Goal: Task Accomplishment & Management: Manage account settings

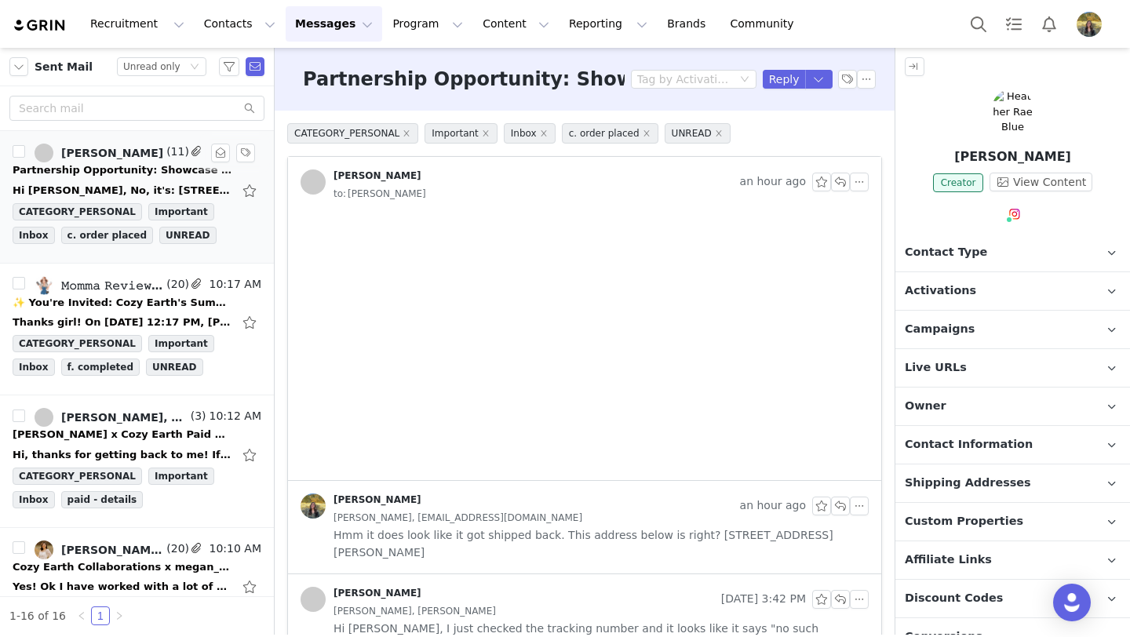
click at [177, 168] on div "Partnership Opportunity: Showcase Cozy Earth with @HeatherRaeBlue" at bounding box center [123, 170] width 220 height 16
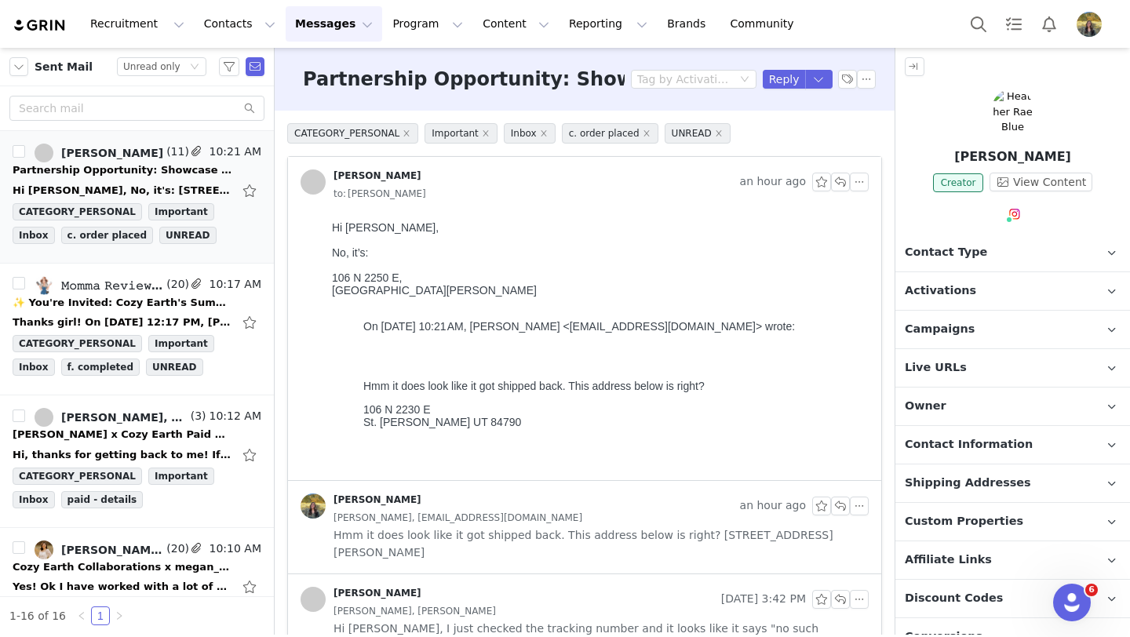
click at [370, 280] on div "106 N 2250 E," at bounding box center [597, 277] width 530 height 13
copy div "2250"
click at [1015, 486] on p "Shipping Addresses" at bounding box center [993, 484] width 197 height 38
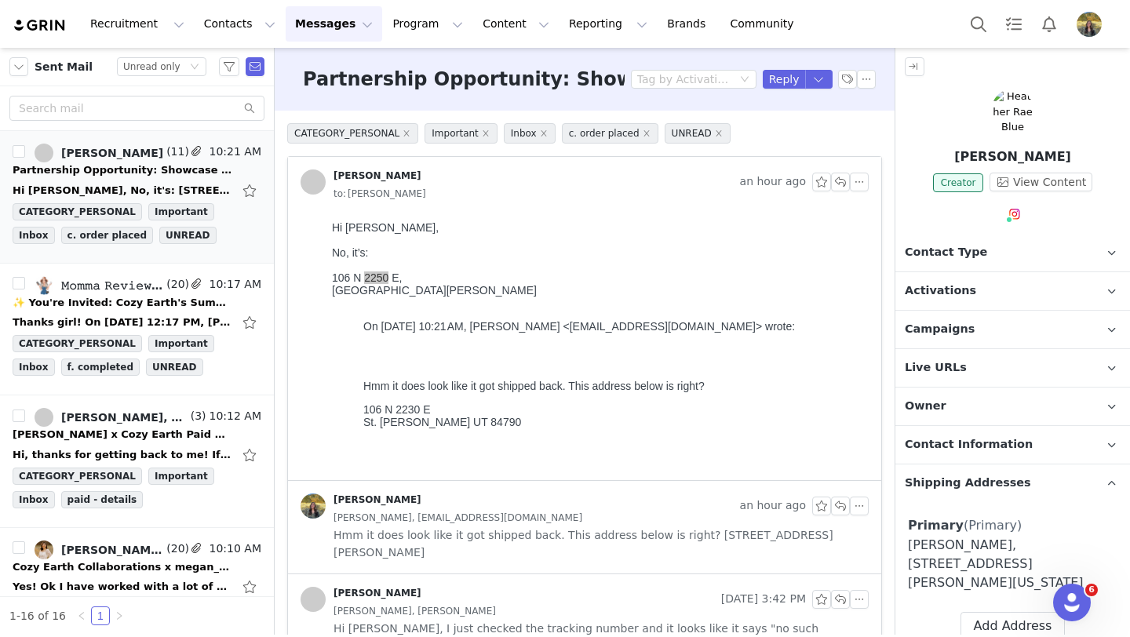
scroll to position [53, 0]
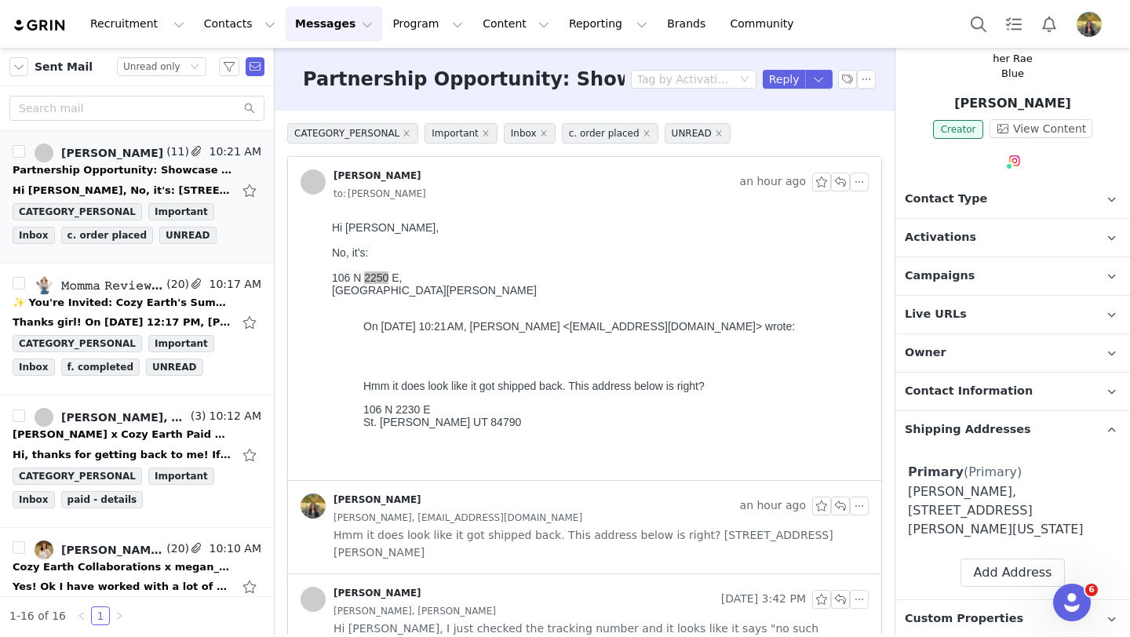
click at [974, 421] on span "Shipping Addresses" at bounding box center [968, 429] width 126 height 17
click at [926, 269] on span "Campaigns" at bounding box center [940, 276] width 70 height 17
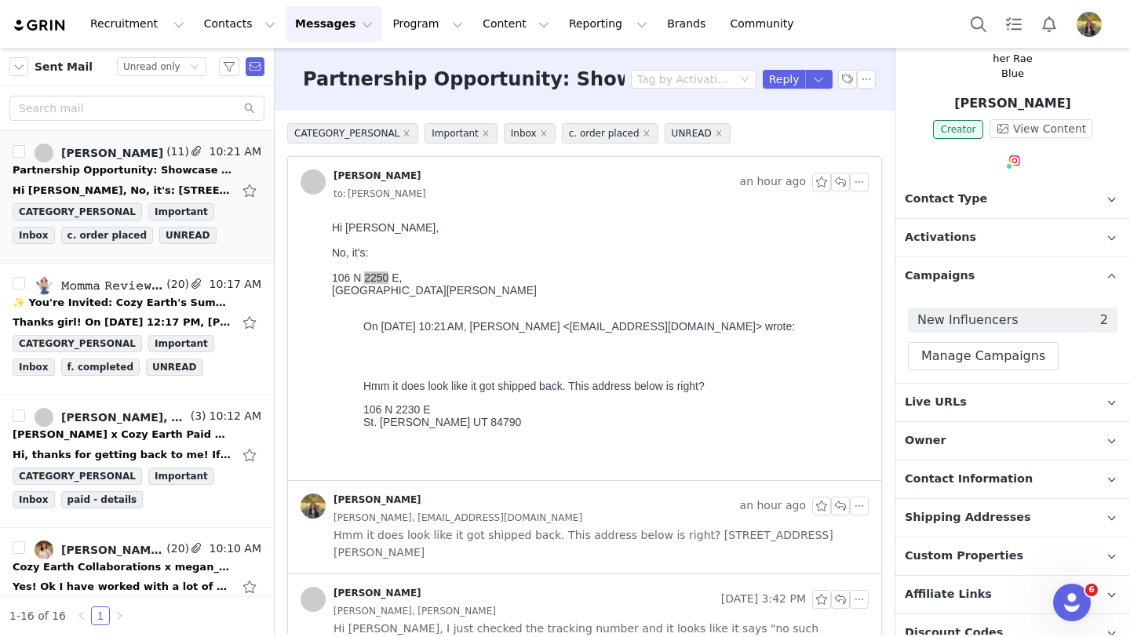
click at [926, 269] on span "Campaigns" at bounding box center [940, 276] width 70 height 17
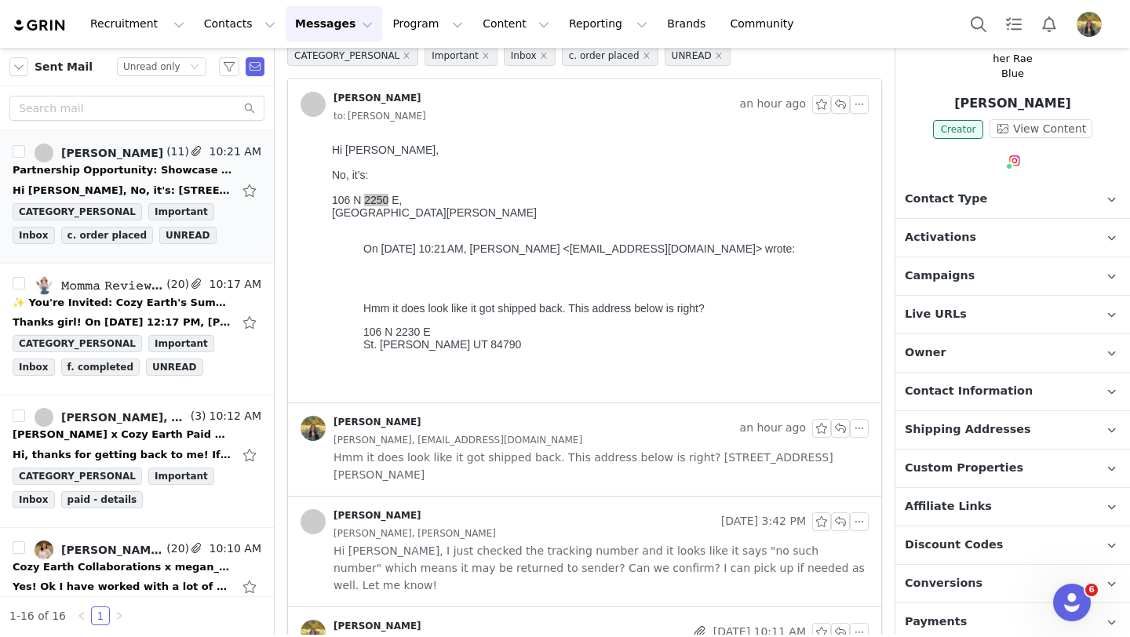
scroll to position [0, 0]
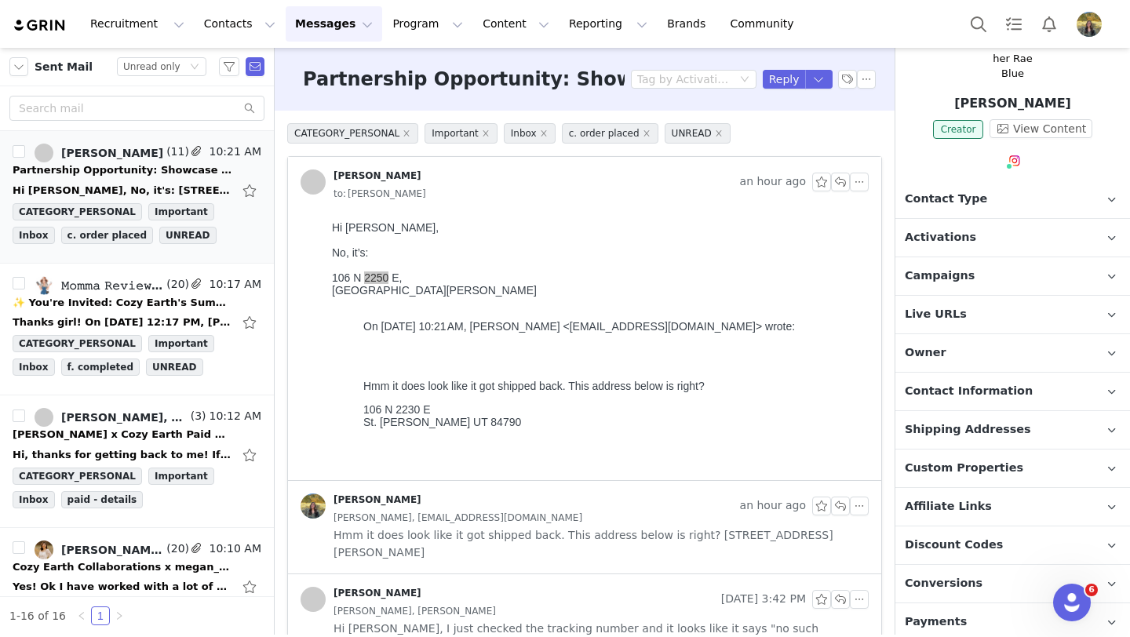
click at [1009, 77] on img at bounding box center [1012, 58] width 43 height 46
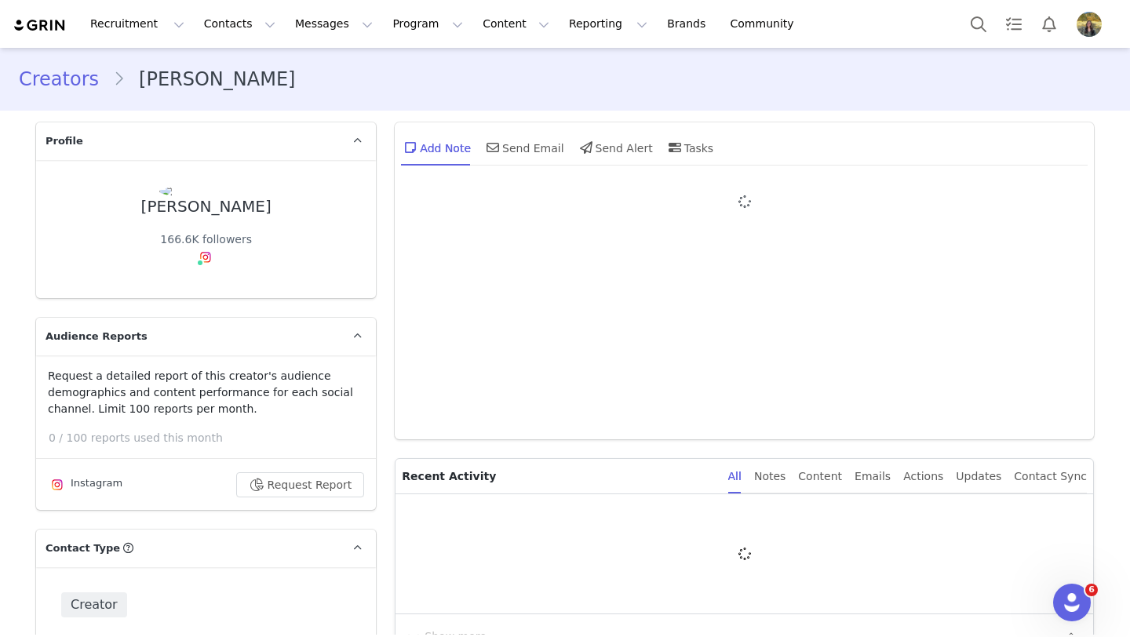
type input "+1 ([GEOGRAPHIC_DATA])"
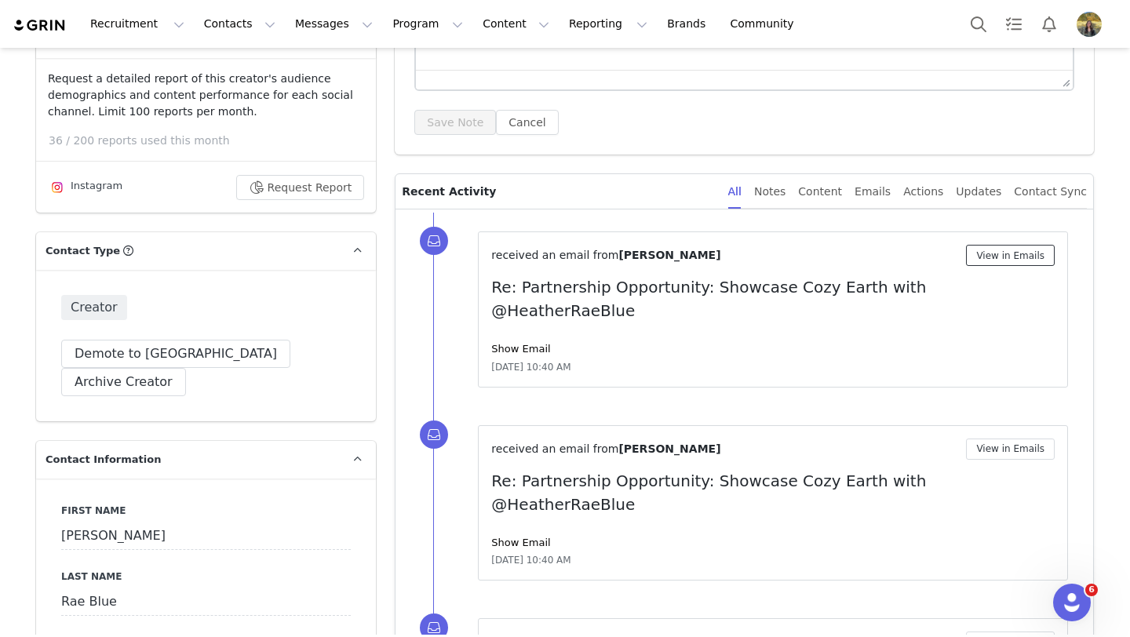
click at [1003, 255] on button "View in Emails" at bounding box center [1010, 255] width 89 height 21
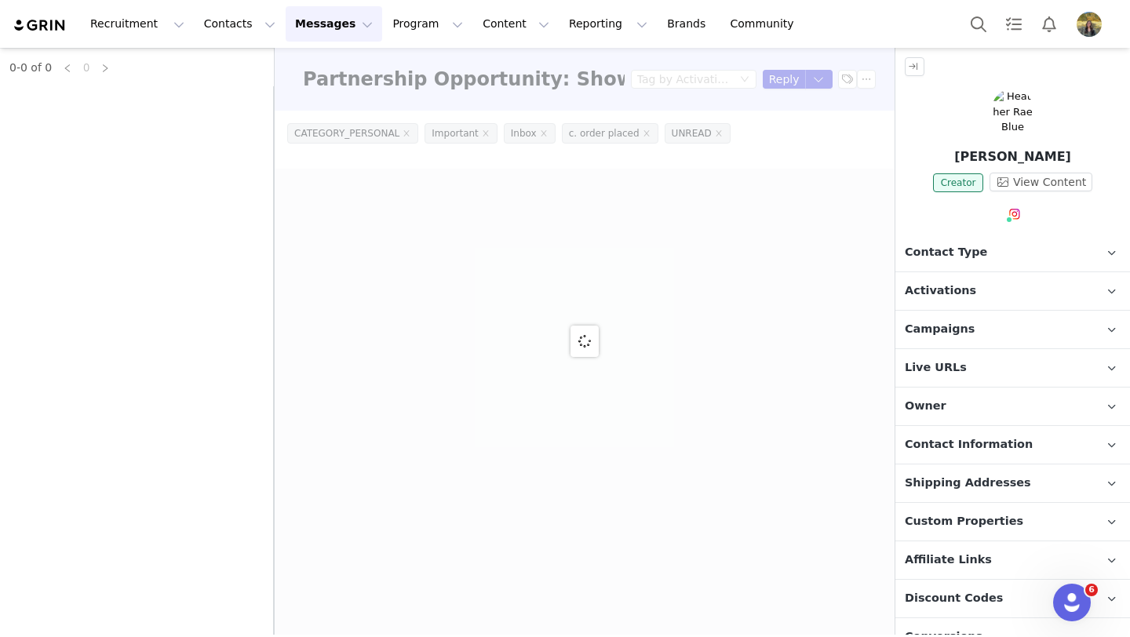
type input "+1 ([GEOGRAPHIC_DATA])"
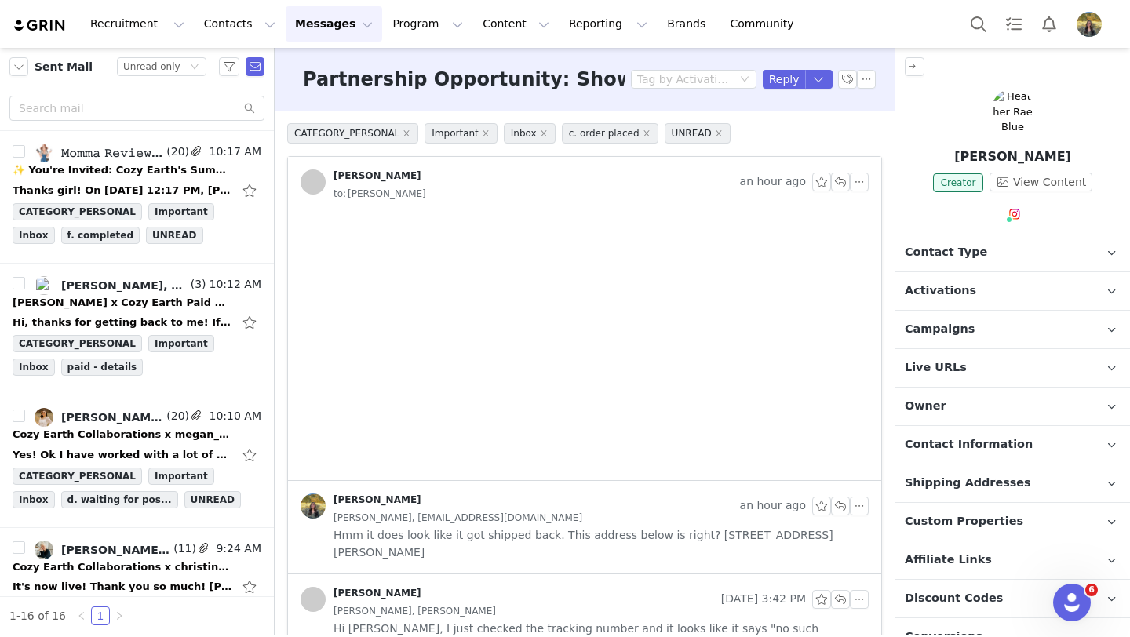
click at [964, 443] on span "Contact Information" at bounding box center [969, 444] width 128 height 17
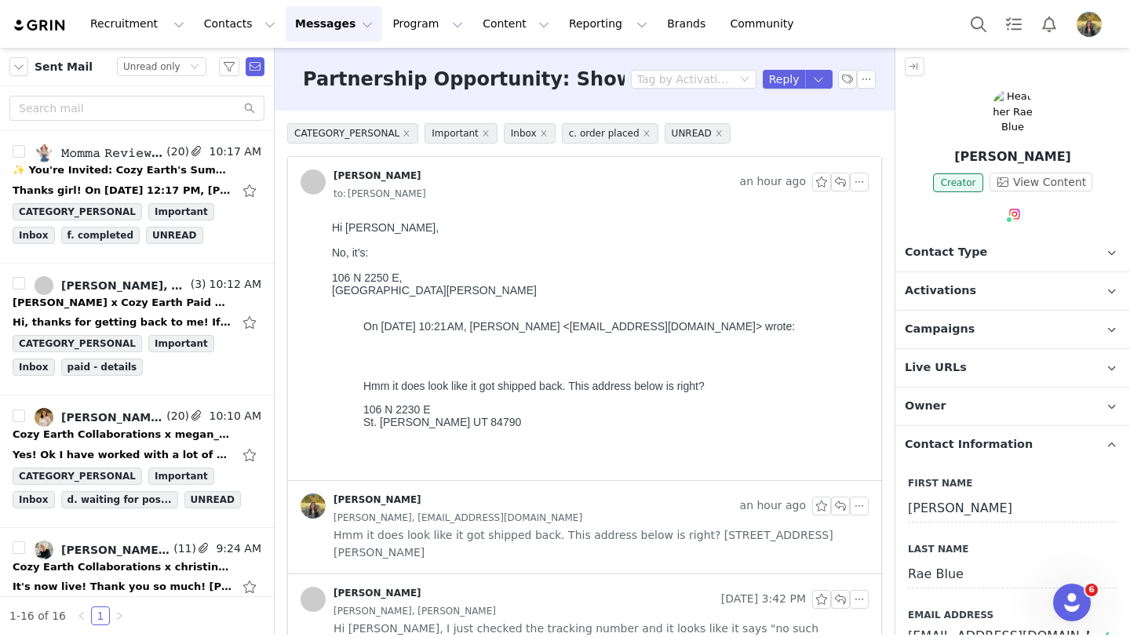
scroll to position [119, 0]
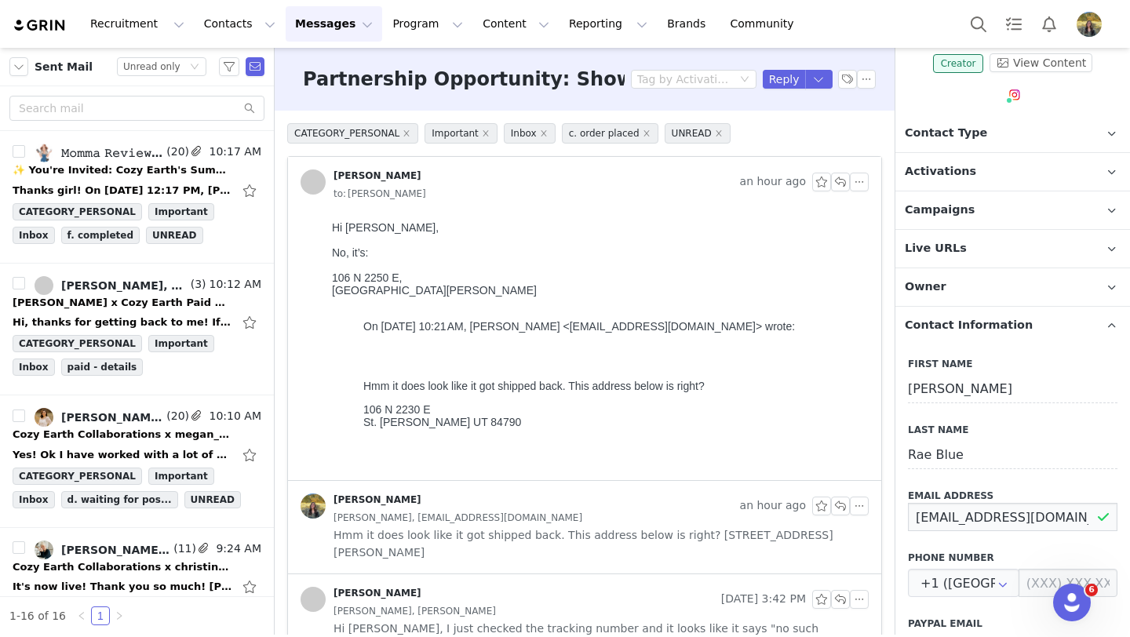
click at [965, 511] on input "[EMAIL_ADDRESS][DOMAIN_NAME]" at bounding box center [1012, 517] width 209 height 28
drag, startPoint x: 791, startPoint y: 86, endPoint x: 171, endPoint y: 180, distance: 626.9
click at [791, 86] on button "Reply" at bounding box center [784, 79] width 43 height 19
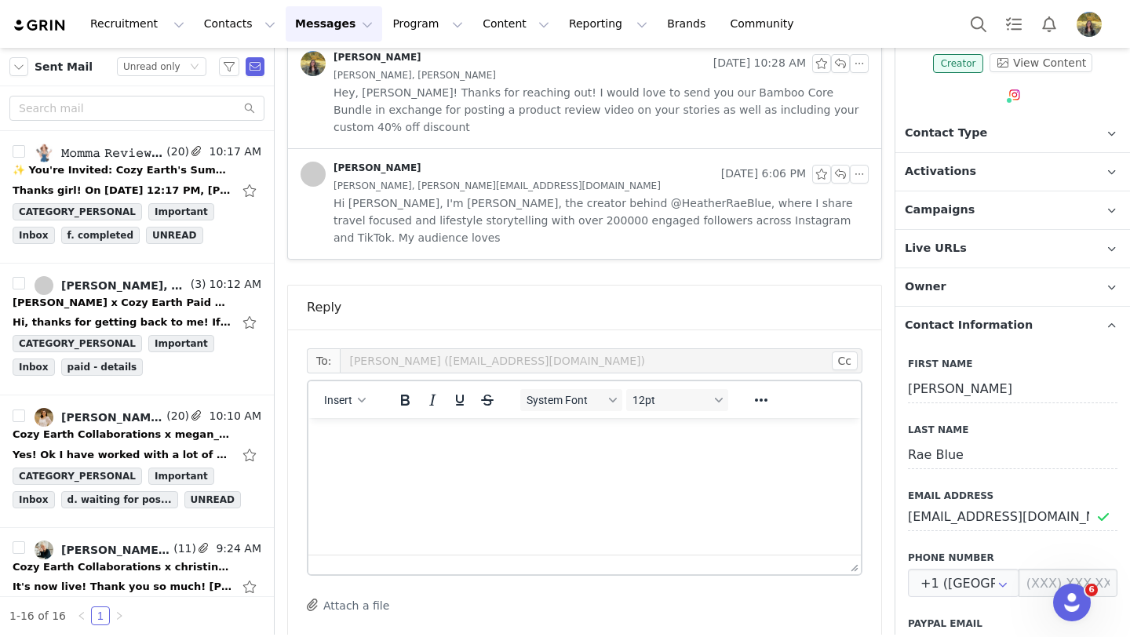
scroll to position [0, 0]
click at [490, 461] on html at bounding box center [584, 439] width 552 height 42
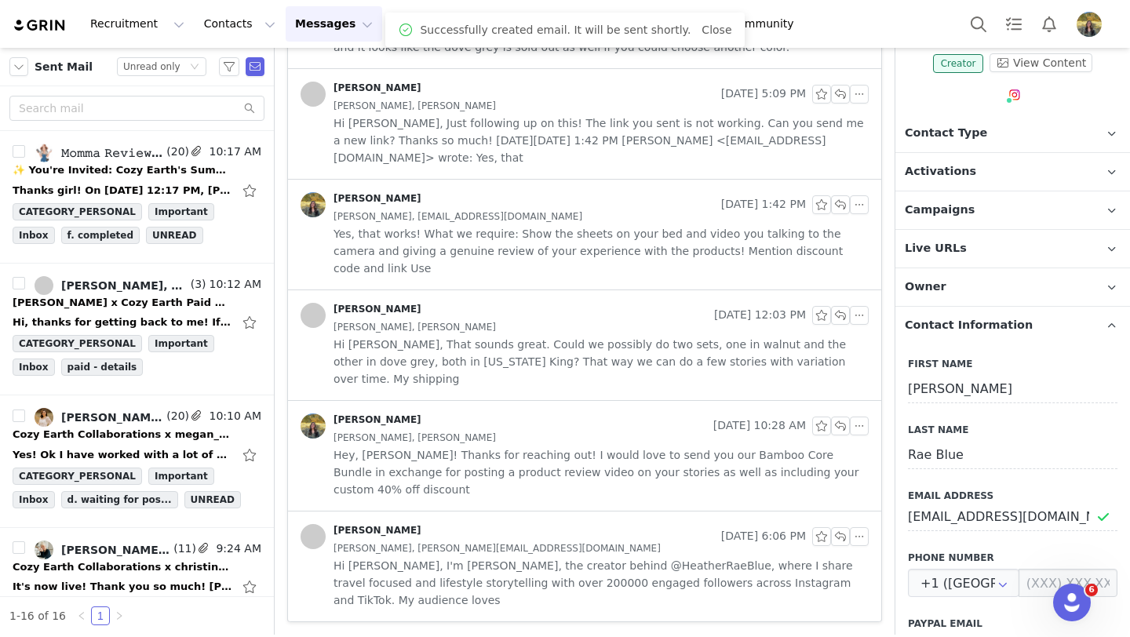
scroll to position [792, 0]
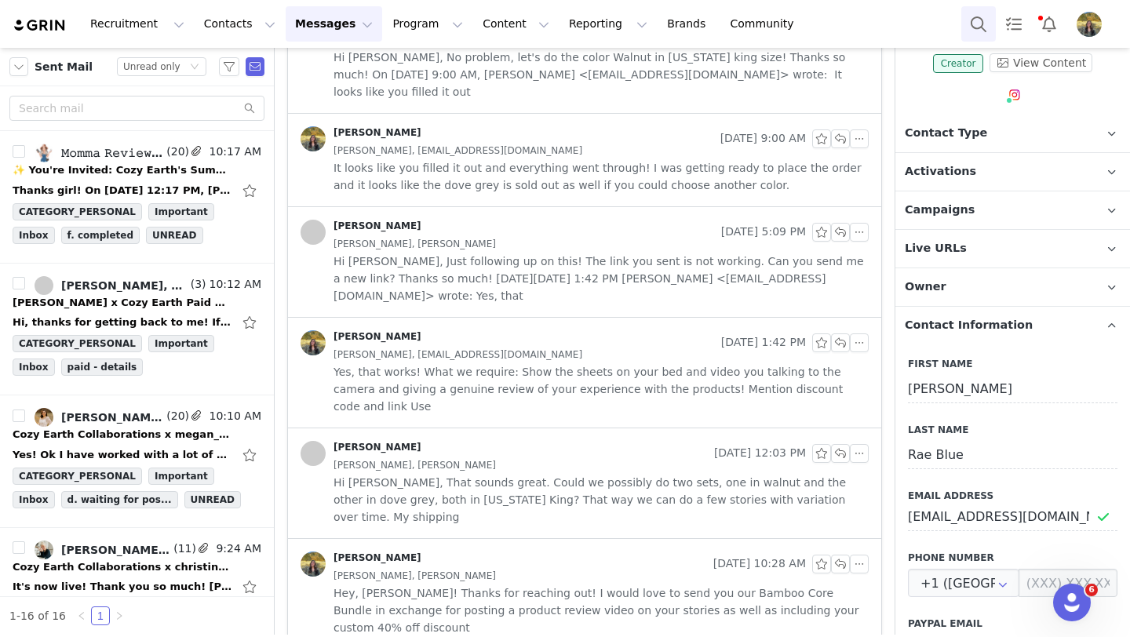
click at [967, 27] on button "Search" at bounding box center [978, 23] width 35 height 35
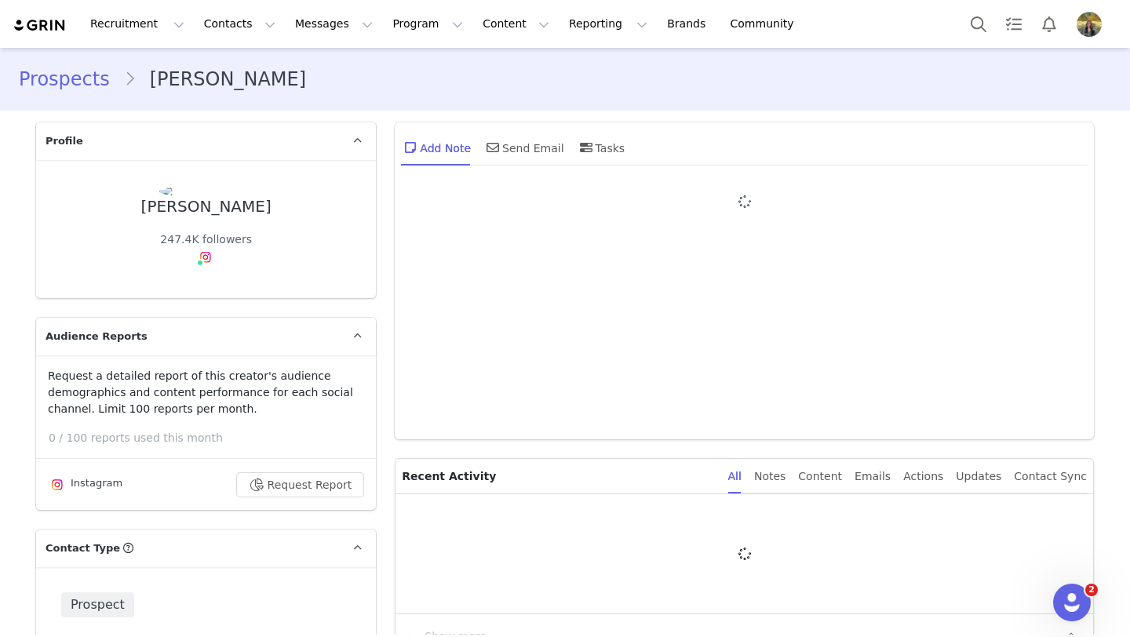
type input "+1 ([GEOGRAPHIC_DATA])"
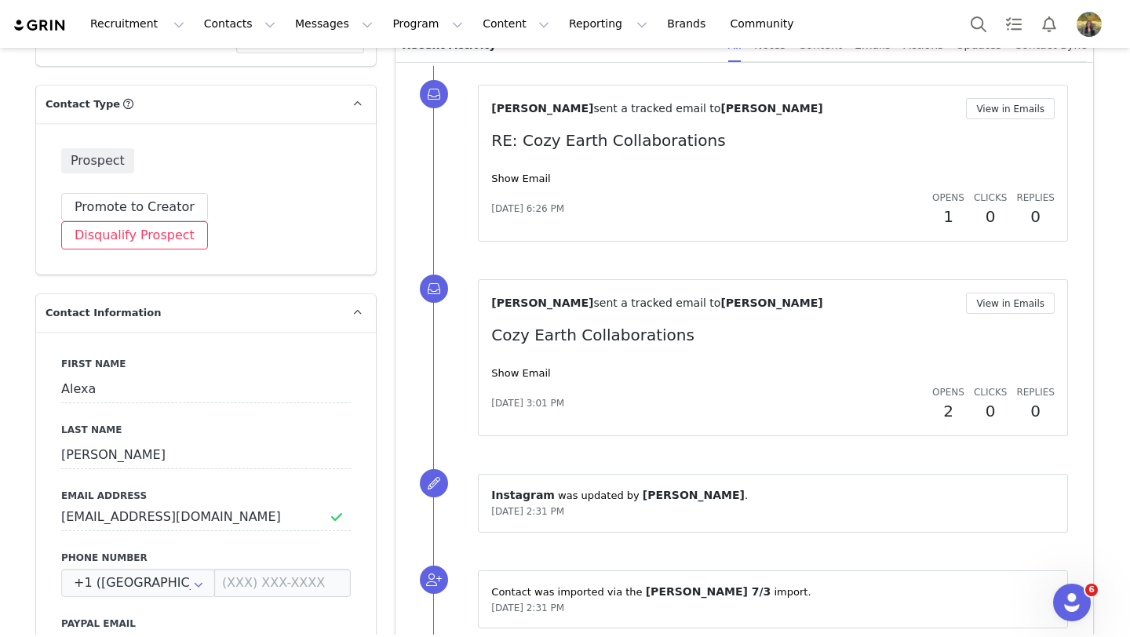
scroll to position [461, 0]
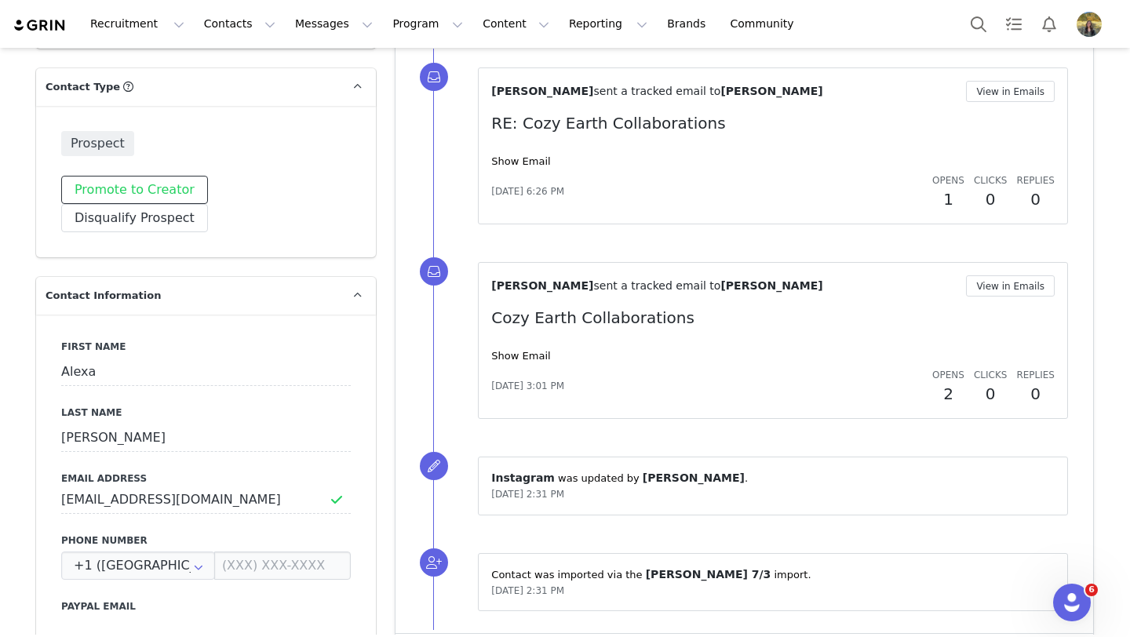
click at [149, 193] on button "Promote to Creator" at bounding box center [134, 190] width 147 height 28
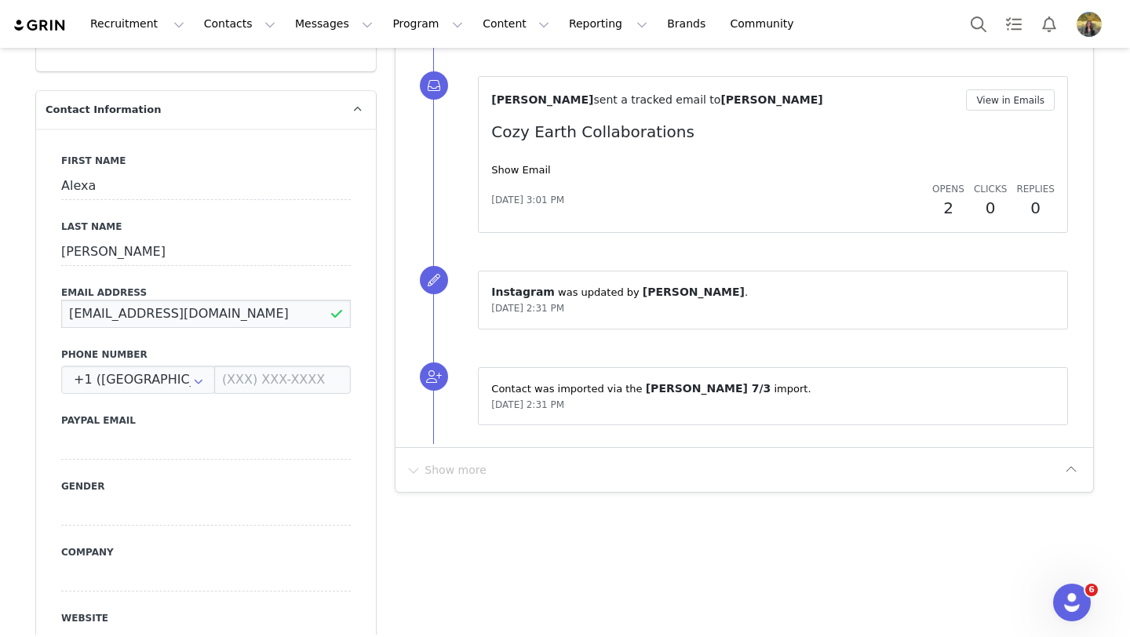
click at [252, 300] on input "alexahendricks@icloud.com" at bounding box center [206, 314] width 290 height 28
paste input "katherine.davis@teamwass"
type input "katherine.davis@teamwass.com"
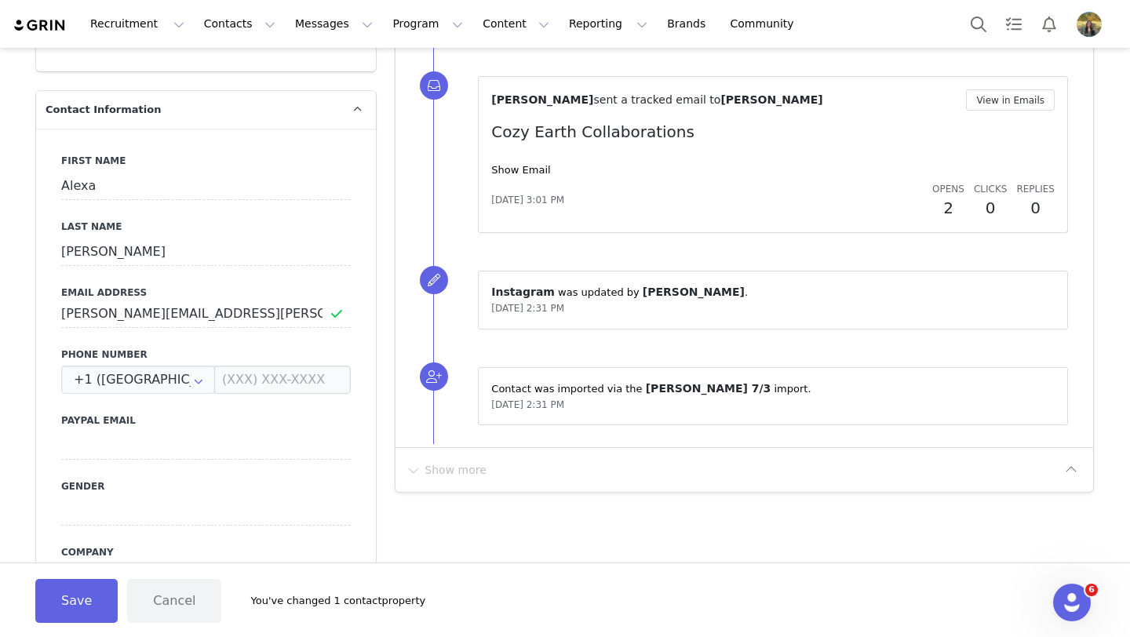
click at [250, 315] on div "First Name Alexa Last Name Hendricks Email Address katherine.davis@teamwass.com…" at bounding box center [206, 416] width 340 height 574
click at [72, 605] on button "Save" at bounding box center [76, 601] width 82 height 44
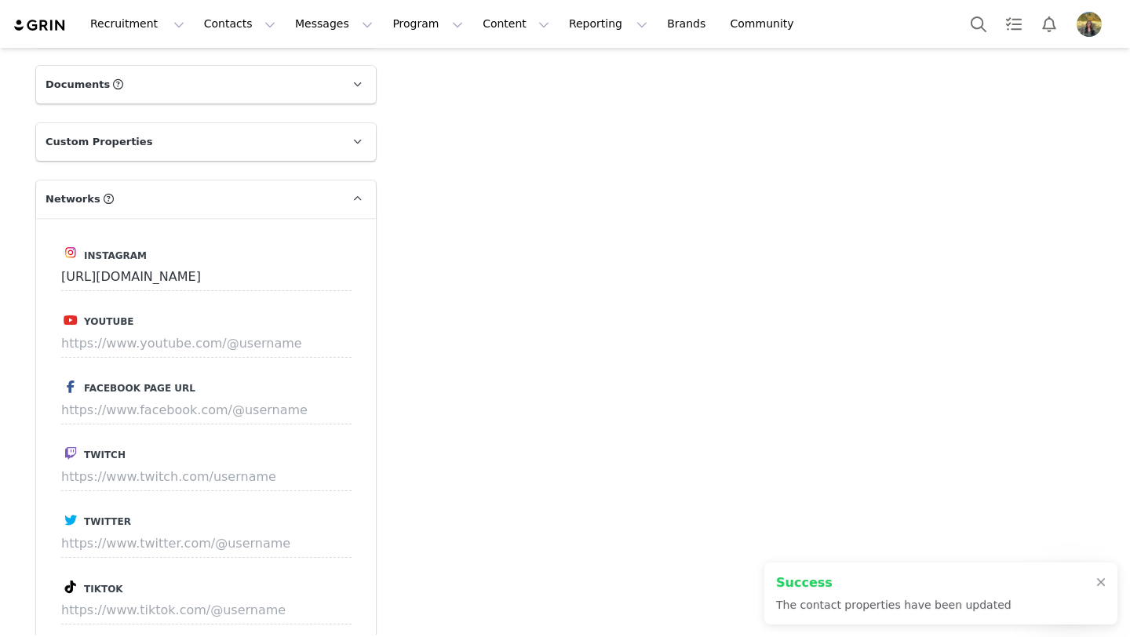
scroll to position [1217, 0]
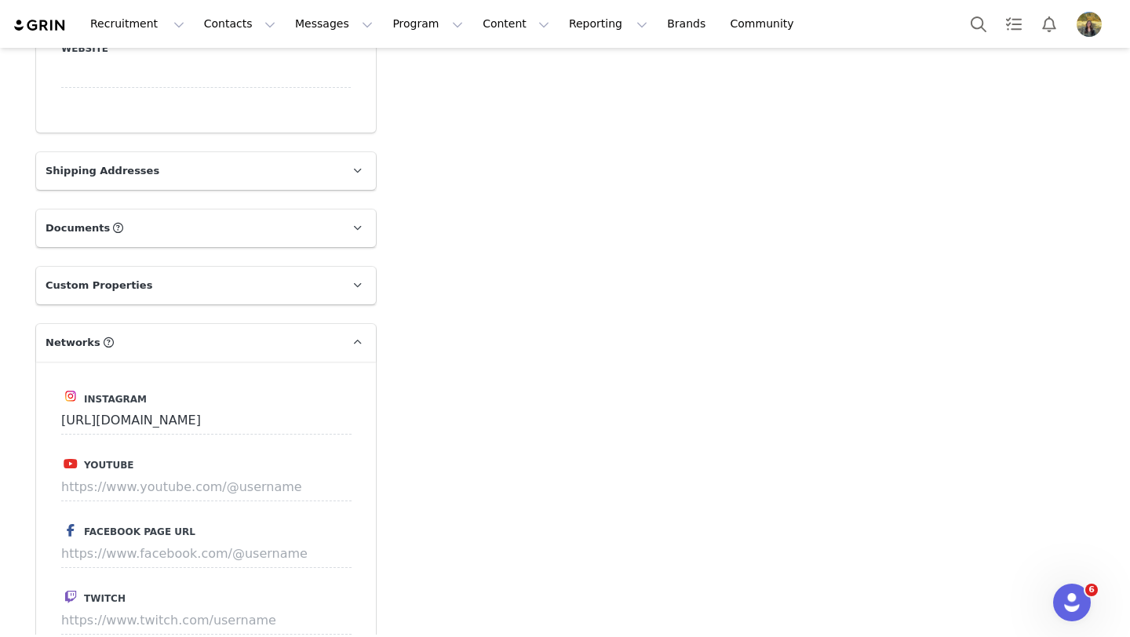
click at [177, 152] on p "Shipping Addresses" at bounding box center [187, 171] width 302 height 38
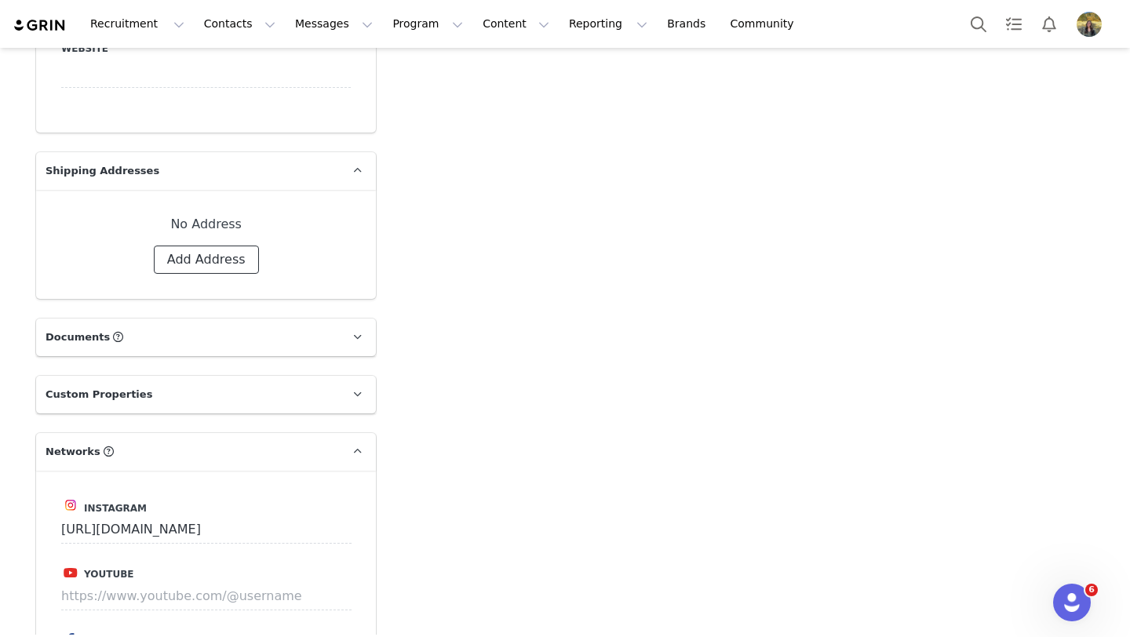
click at [194, 246] on button "Add Address" at bounding box center [206, 260] width 105 height 28
select select
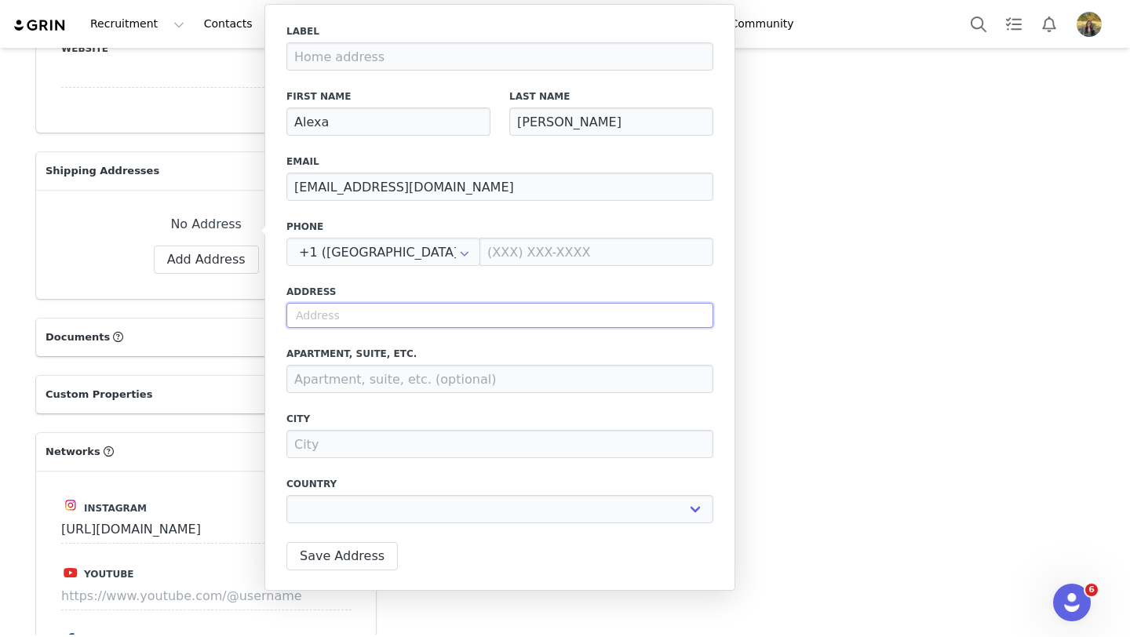
click at [329, 309] on input "text" at bounding box center [499, 315] width 427 height 25
paste input "623 E 11th St"
type input "623 E 11th St"
select select
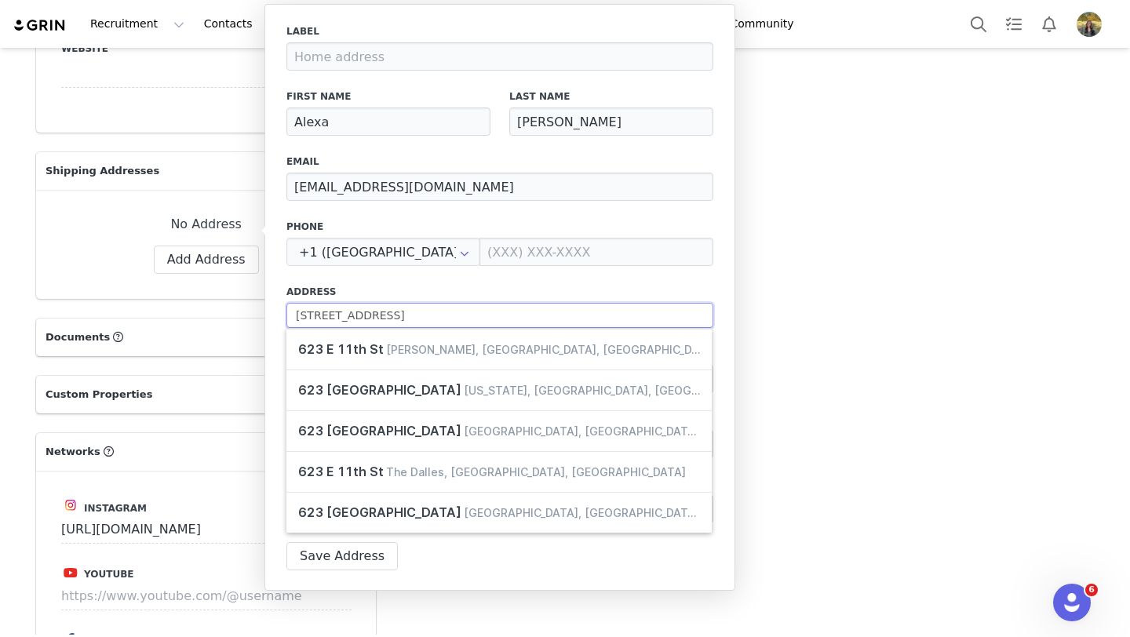
click at [395, 315] on input "623 E 11th St" at bounding box center [499, 315] width 427 height 25
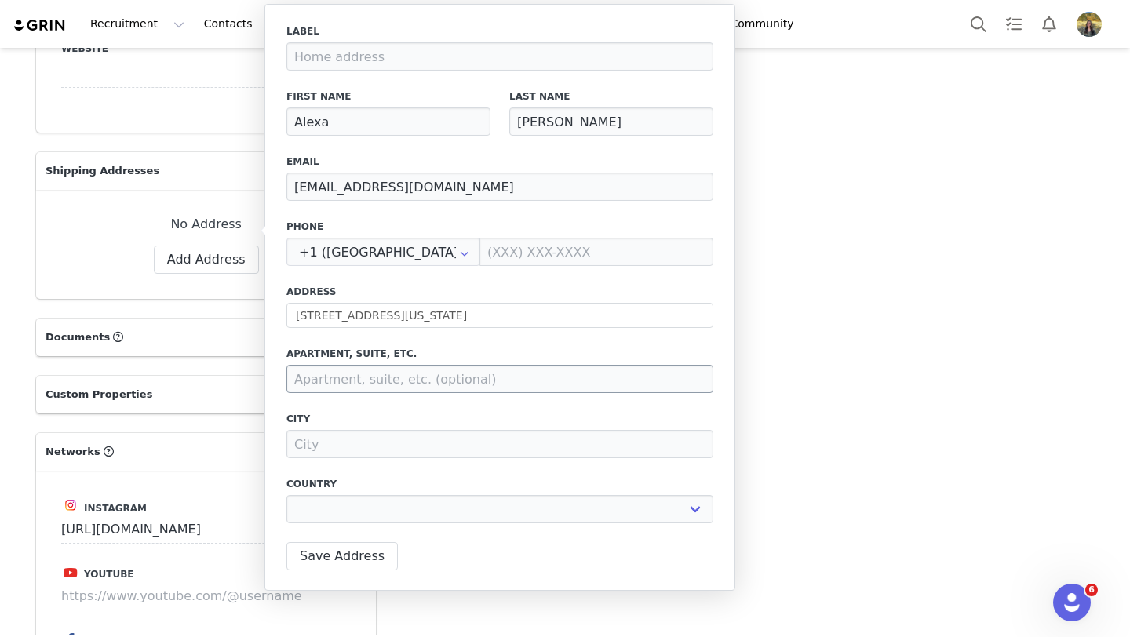
type input "623 E 11th St"
type input "[US_STATE]"
select select "[object Object]"
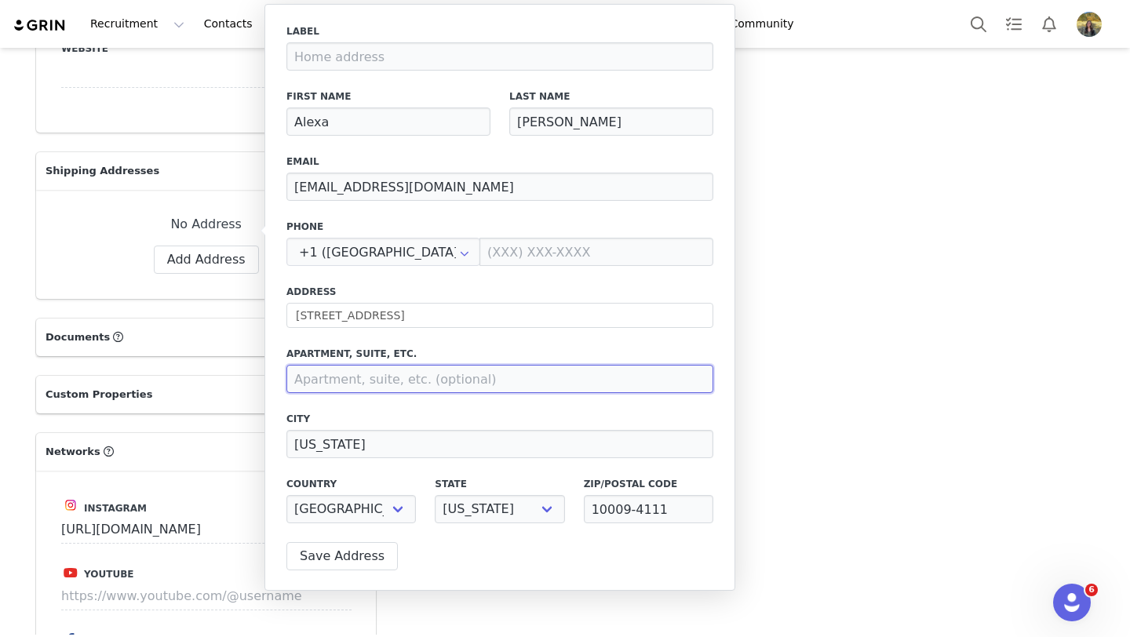
click at [360, 375] on input at bounding box center [499, 379] width 427 height 28
paste input "#4e"
type input "#4e"
click at [336, 558] on button "Save Address" at bounding box center [341, 556] width 111 height 28
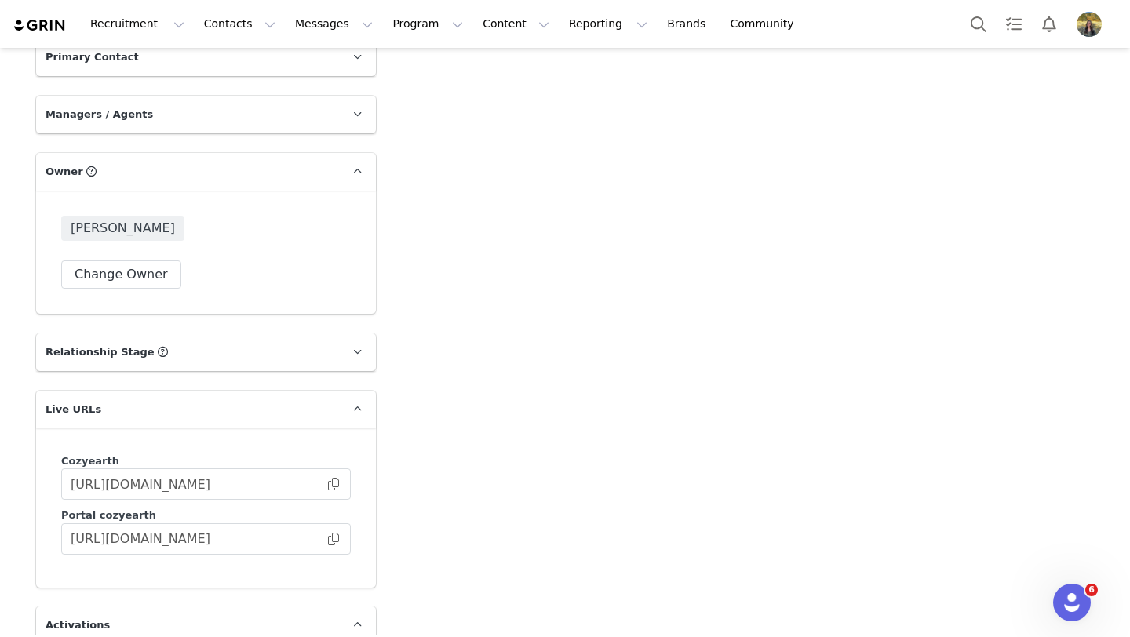
scroll to position [2246, 0]
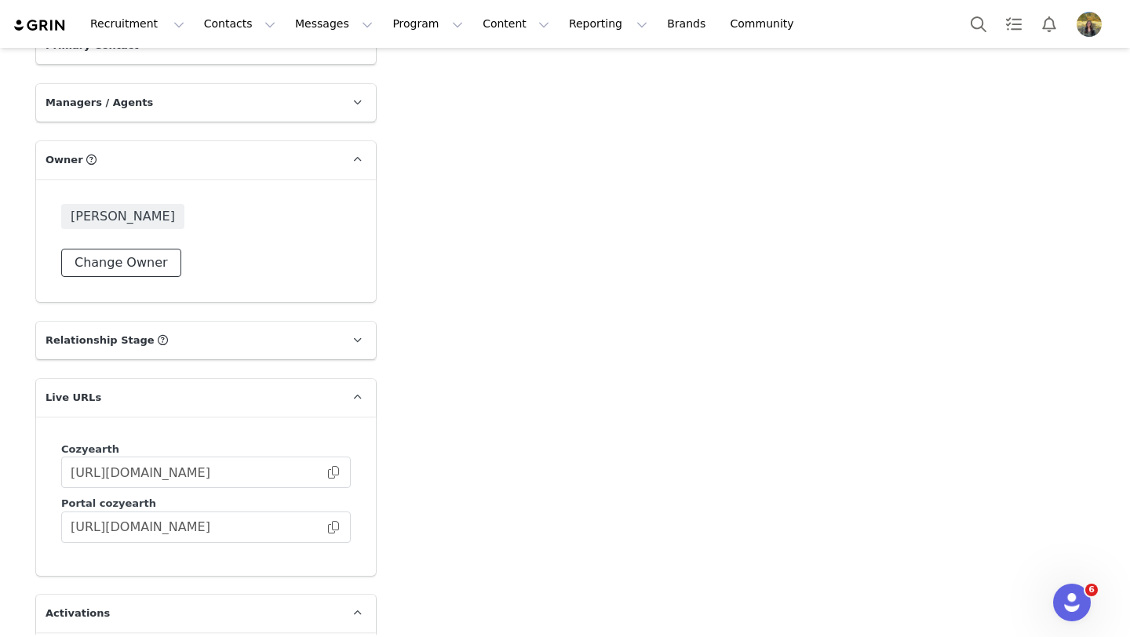
click at [122, 249] on button "Change Owner" at bounding box center [121, 263] width 120 height 28
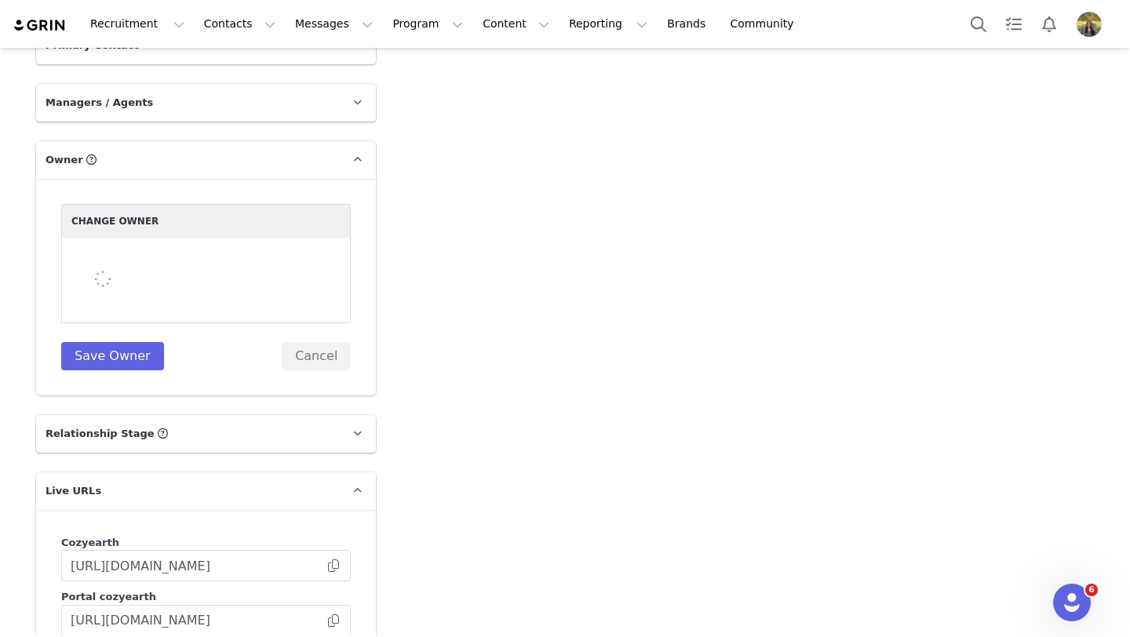
click at [122, 239] on div at bounding box center [206, 281] width 290 height 86
click at [119, 238] on div at bounding box center [206, 281] width 290 height 86
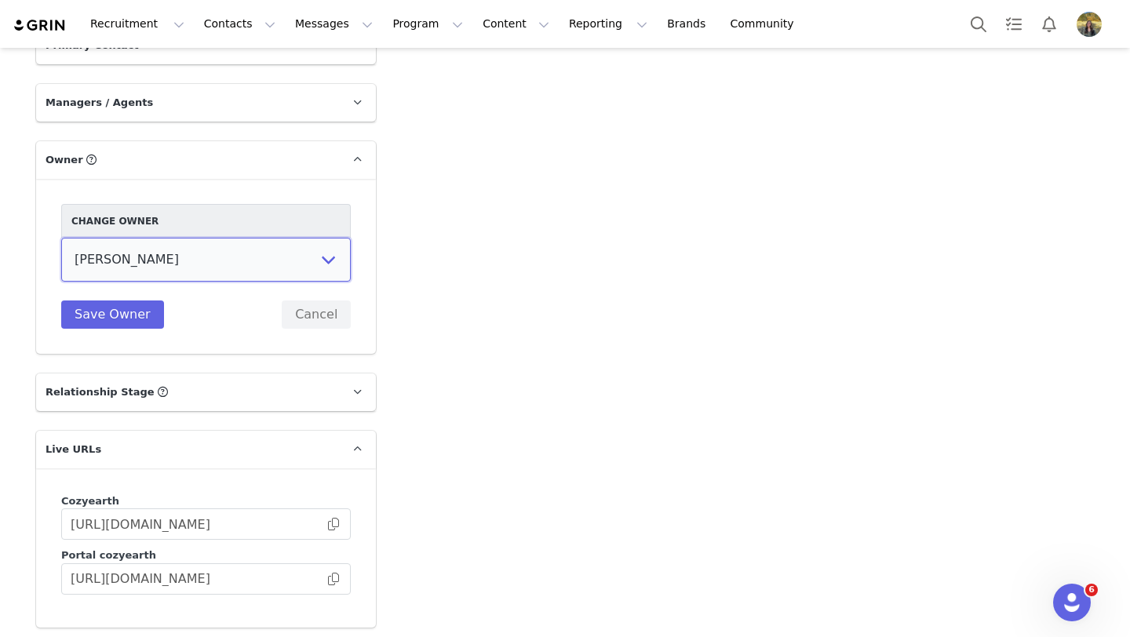
click at [119, 238] on select "Cozy Earth Collaborations Brooklyn Borgquist Britin Turley Jordan Davis Juana M…" at bounding box center [206, 260] width 290 height 44
select select "e22a1bab-dfce-475d-b6c9-01c024292891"
click at [61, 238] on select "Cozy Earth Collaborations Brooklyn Borgquist Britin Turley Jordan Davis Juana M…" at bounding box center [206, 260] width 290 height 44
click at [115, 301] on button "Save Owner" at bounding box center [112, 315] width 103 height 28
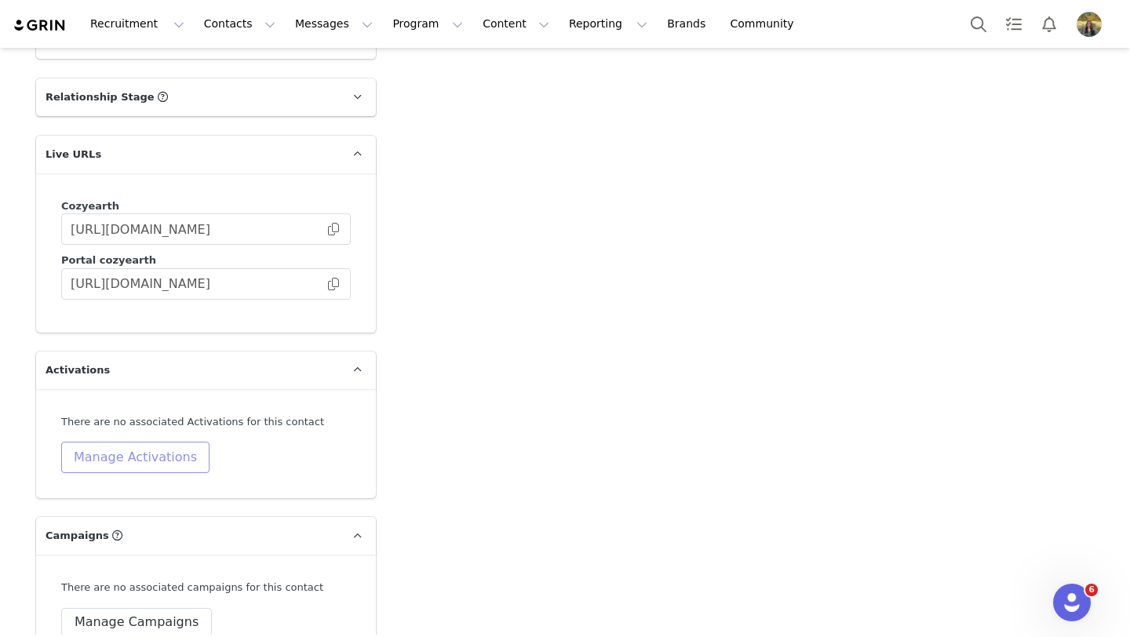
scroll to position [2611, 0]
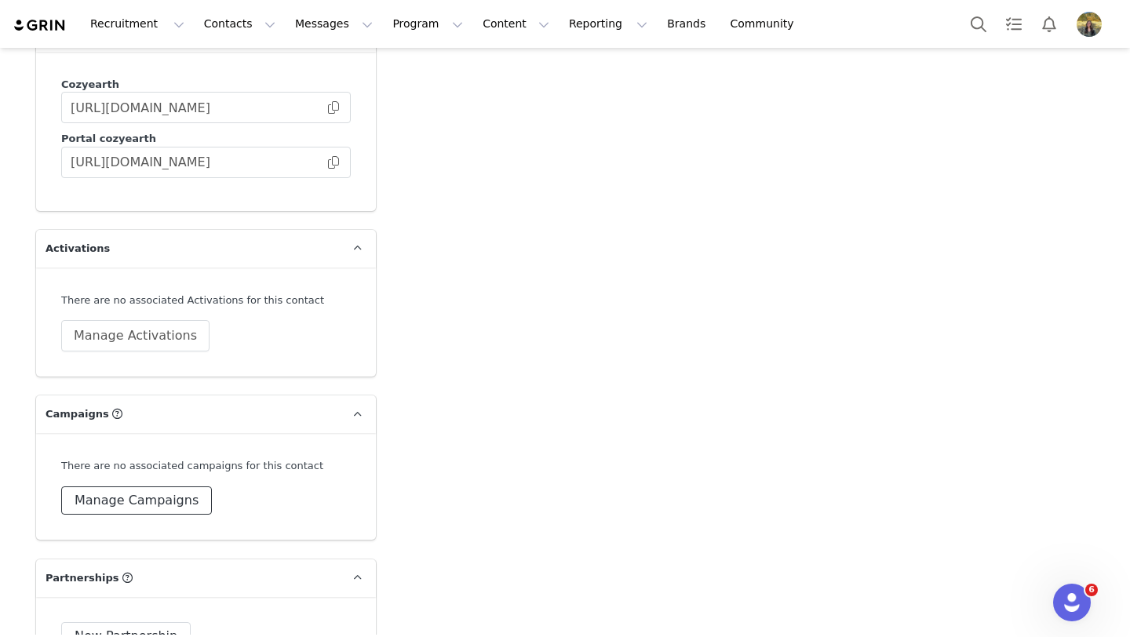
click at [147, 486] on button "Manage Campaigns" at bounding box center [136, 500] width 151 height 28
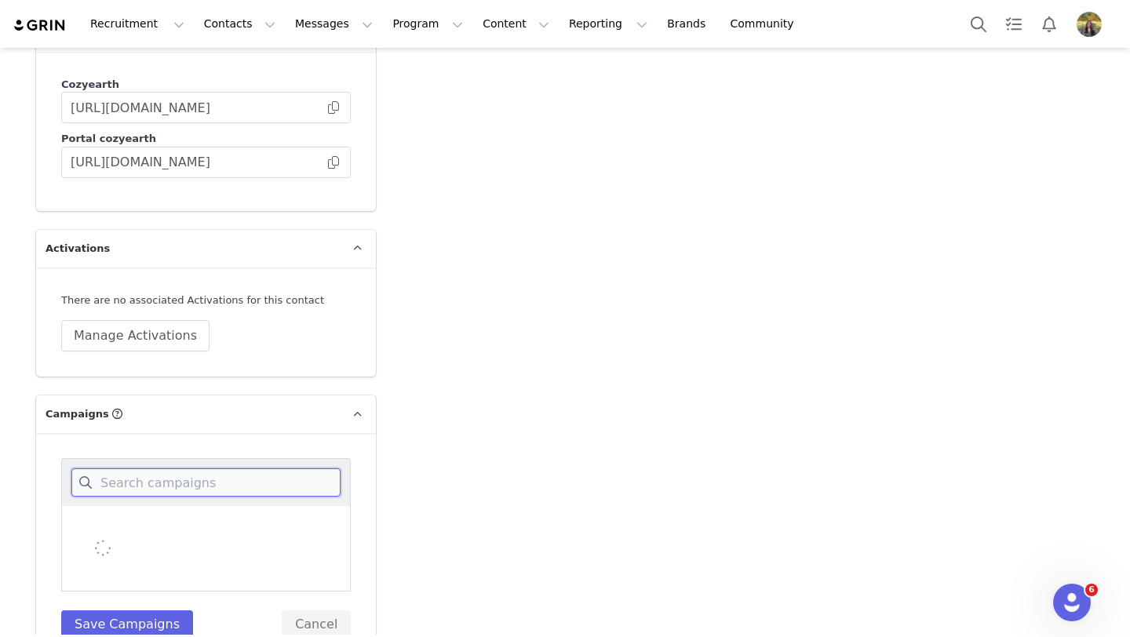
click at [147, 468] on input at bounding box center [205, 482] width 269 height 28
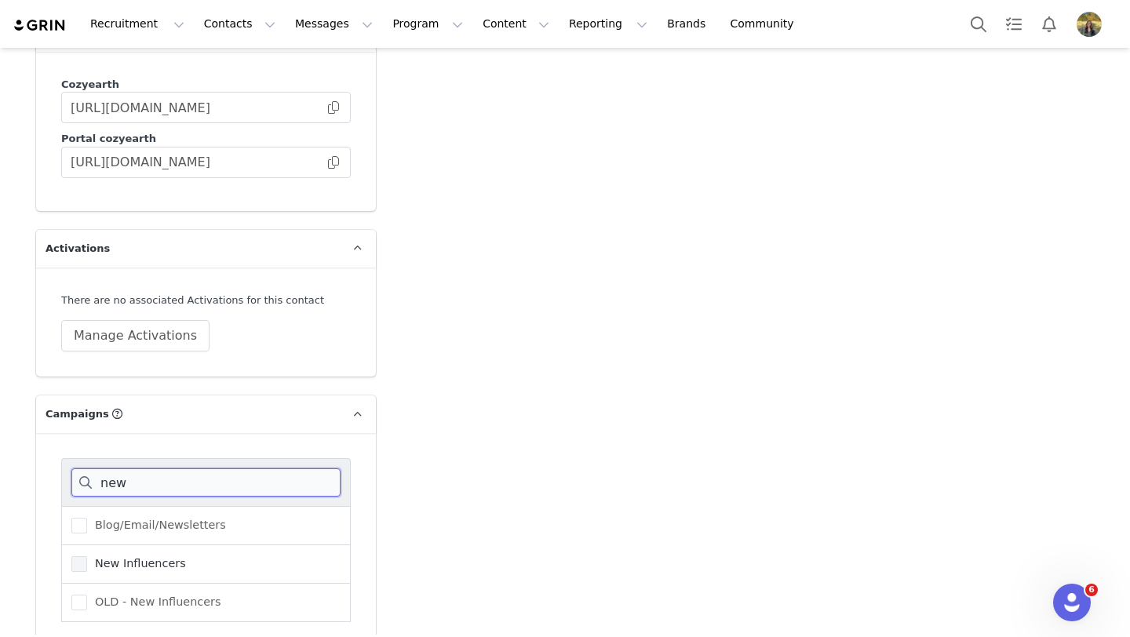
type input "new"
click at [141, 556] on span "New Influencers" at bounding box center [136, 563] width 99 height 15
click at [87, 556] on input "New Influencers" at bounding box center [87, 556] width 0 height 0
click at [140, 607] on div "new Blog/Email/Newsletters New Influencers OLD - New Influencers Save Campaigns…" at bounding box center [206, 563] width 290 height 211
click at [140, 610] on div "new Blog/Email/Newsletters New Influencers OLD - New Influencers Save Campaigns…" at bounding box center [206, 563] width 290 height 211
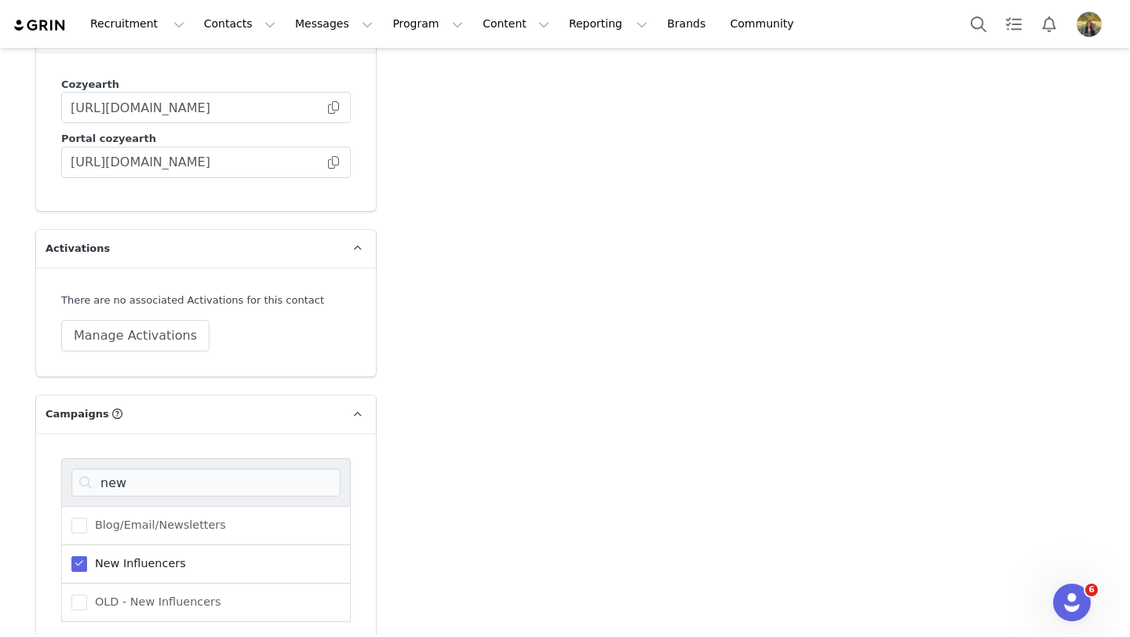
click at [140, 610] on div "new Blog/Email/Newsletters New Influencers OLD - New Influencers Save Campaigns…" at bounding box center [206, 563] width 290 height 211
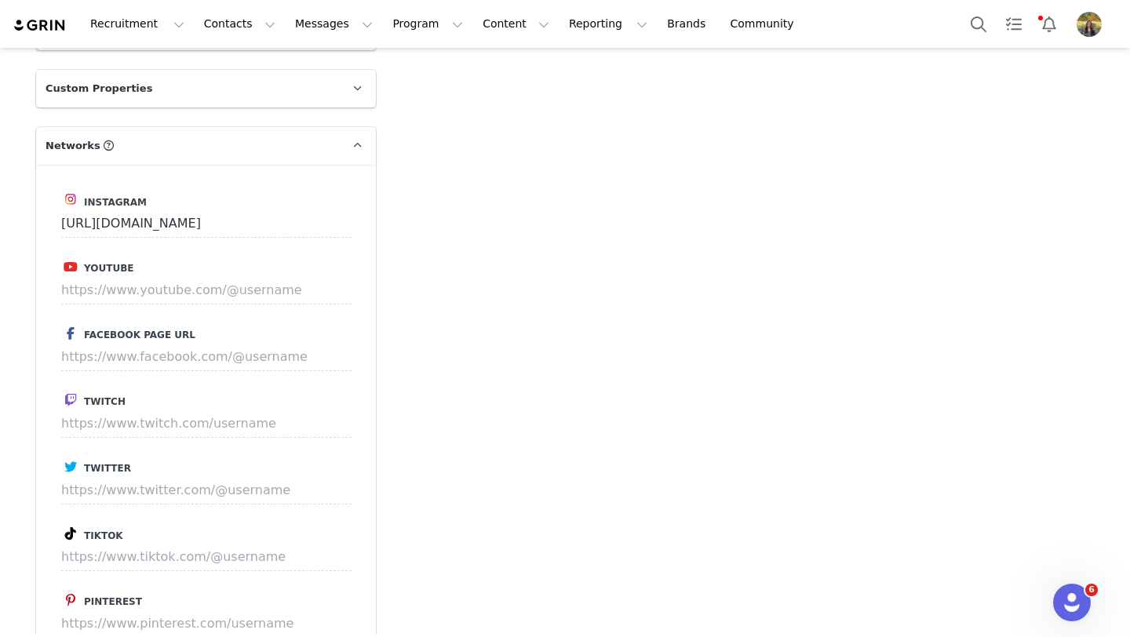
scroll to position [1405, 0]
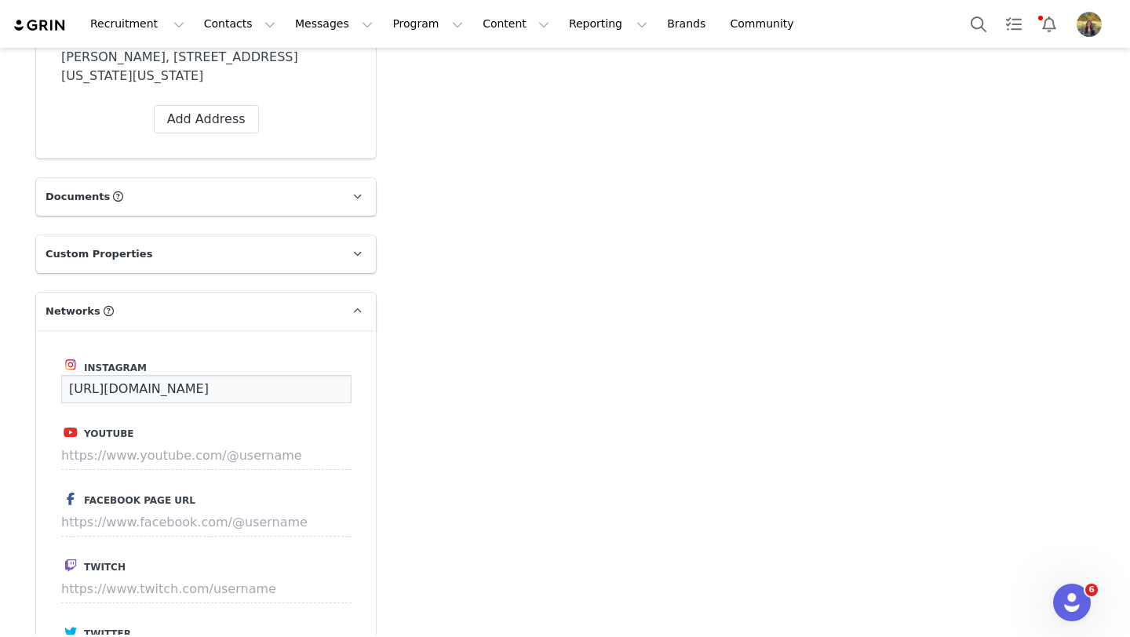
click at [230, 375] on input "https://www.instagram.com/achendricks/" at bounding box center [206, 389] width 290 height 28
paste input
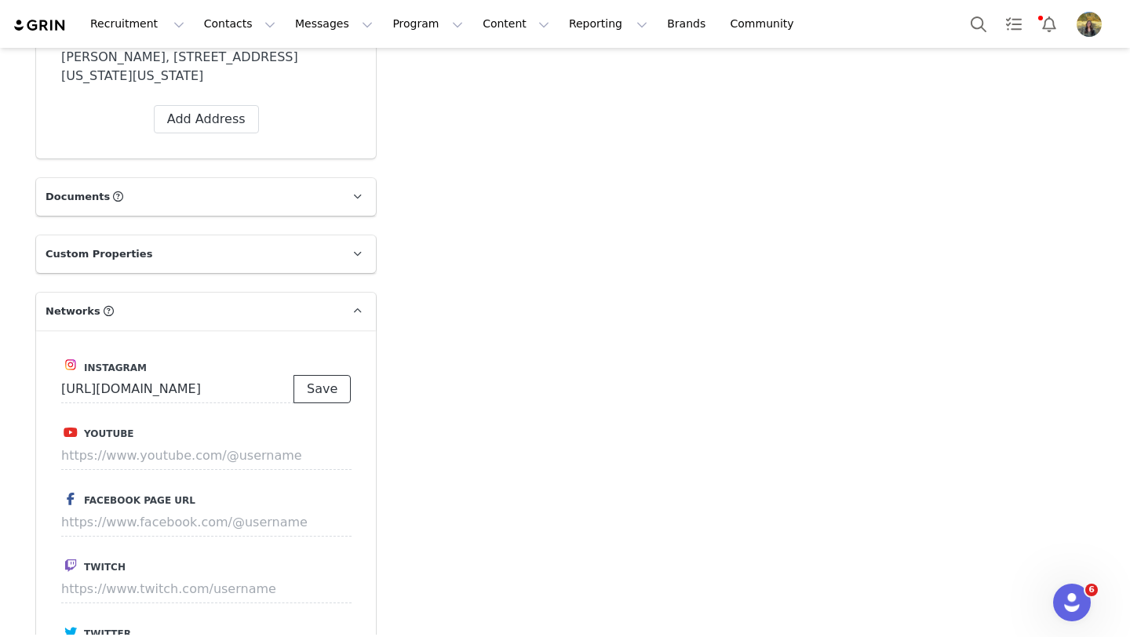
click at [312, 375] on button "Save" at bounding box center [321, 389] width 57 height 28
type input "https://www.instagram.com/achendricks/"
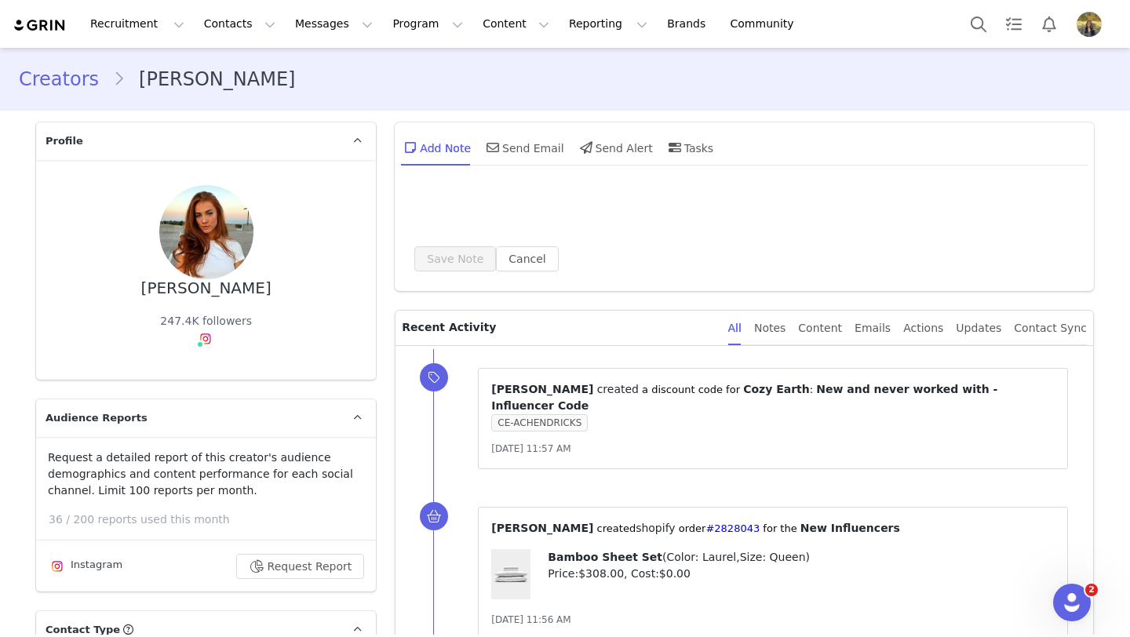
type input "+1 ([GEOGRAPHIC_DATA])"
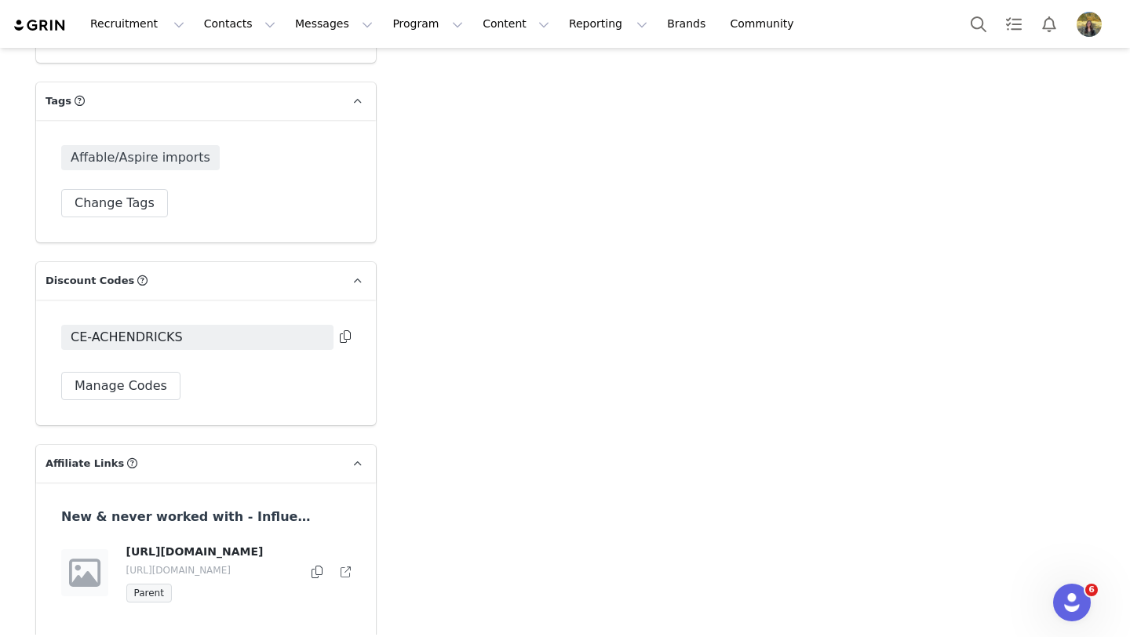
scroll to position [3322, 0]
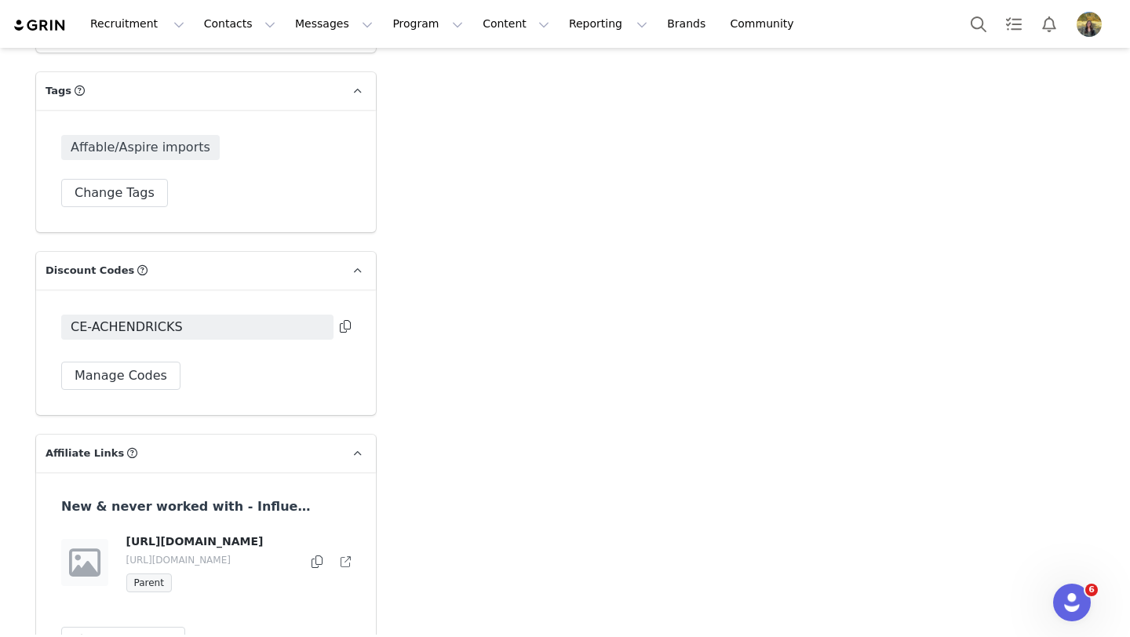
click at [348, 320] on icon at bounding box center [345, 326] width 11 height 13
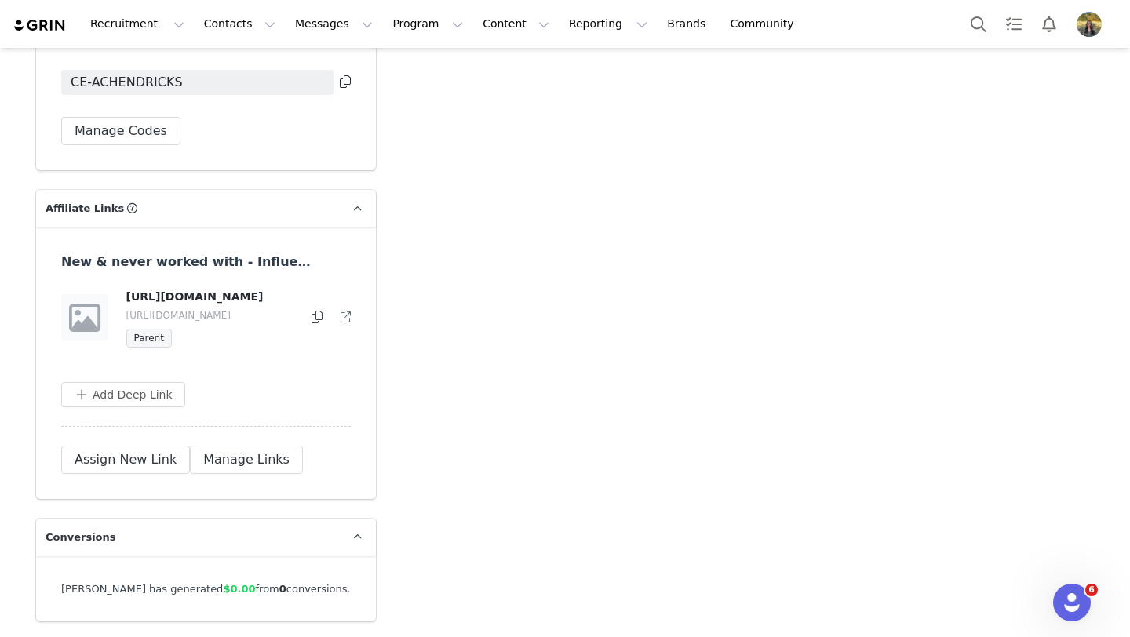
scroll to position [3588, 0]
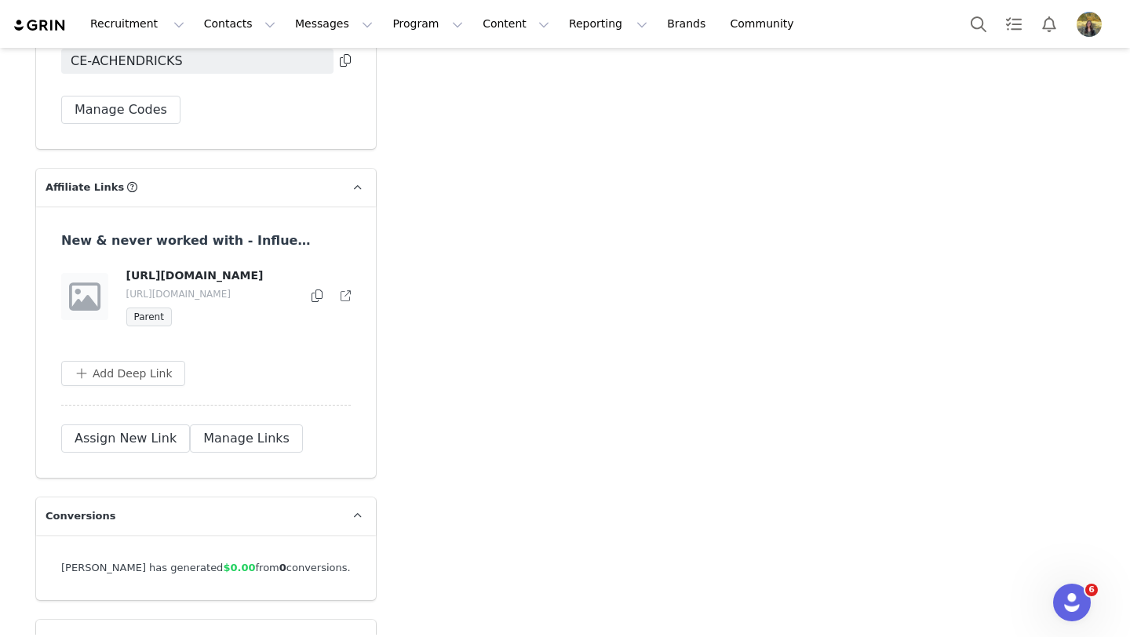
click at [319, 290] on icon at bounding box center [317, 296] width 11 height 13
